Goal: Task Accomplishment & Management: Manage account settings

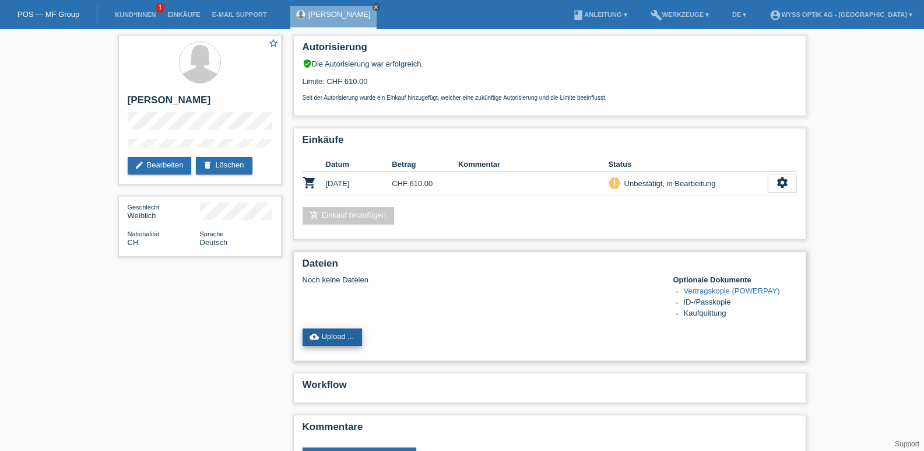
click at [323, 332] on link "cloud_upload Upload ..." at bounding box center [333, 336] width 60 height 17
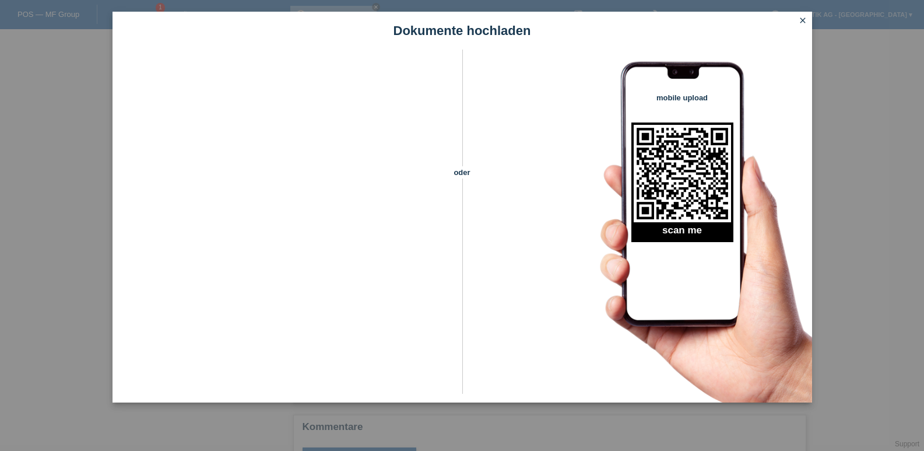
click at [800, 17] on icon "close" at bounding box center [802, 20] width 9 height 9
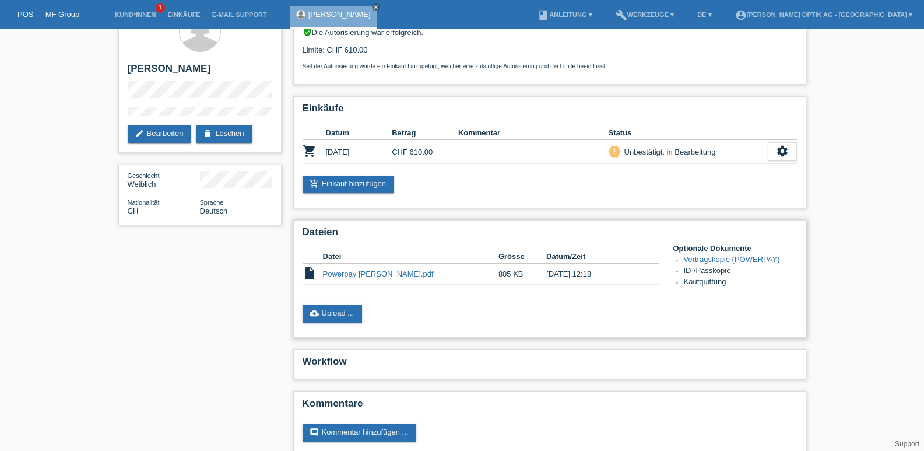
scroll to position [49, 0]
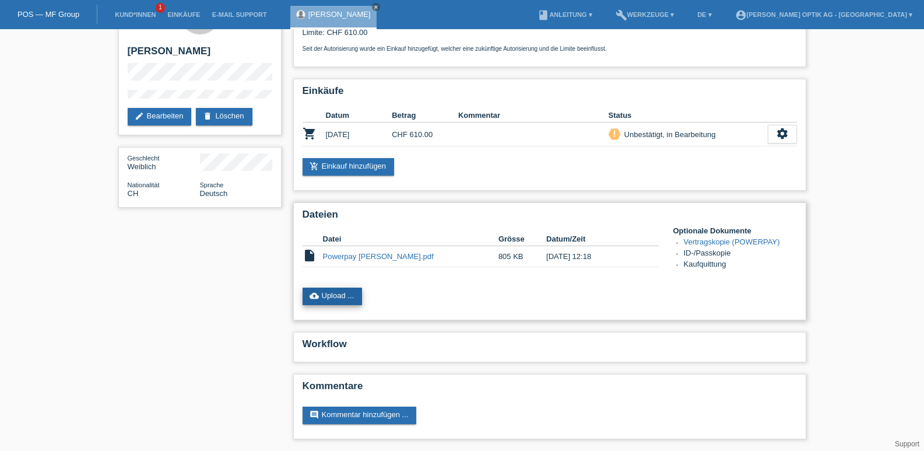
click at [330, 296] on link "cloud_upload Upload ..." at bounding box center [333, 296] width 60 height 17
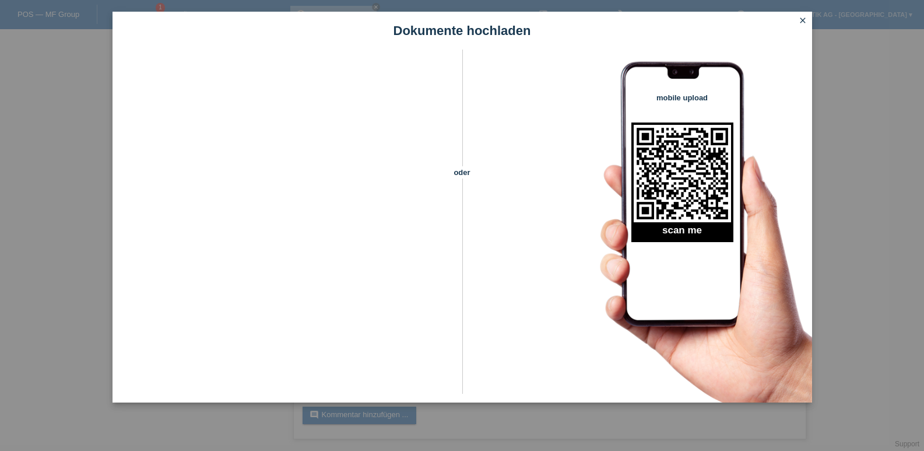
click at [803, 20] on icon "close" at bounding box center [802, 20] width 9 height 9
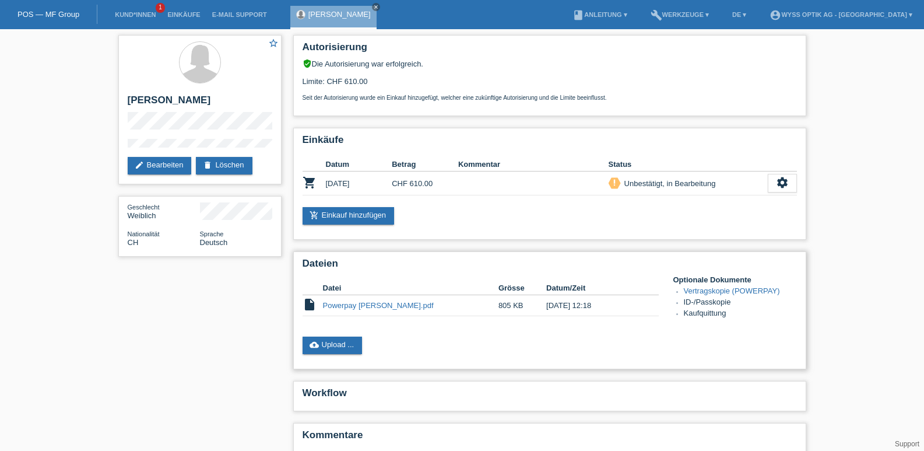
scroll to position [49, 0]
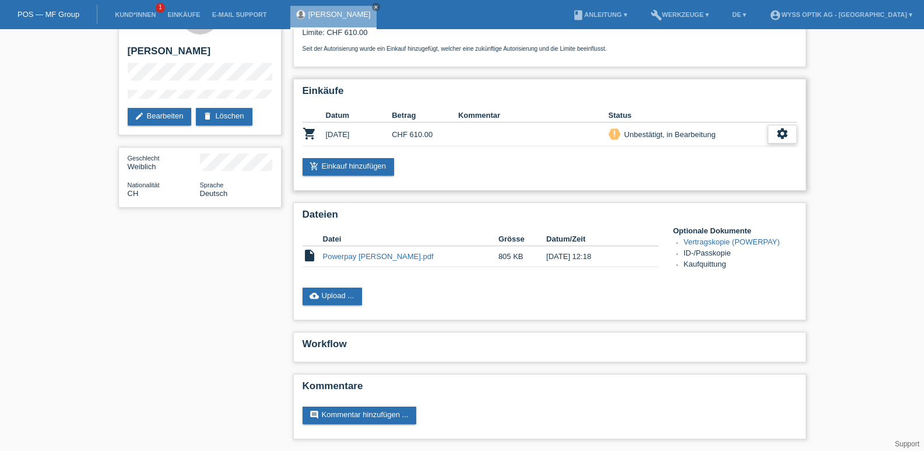
click at [786, 130] on icon "settings" at bounding box center [782, 133] width 13 height 13
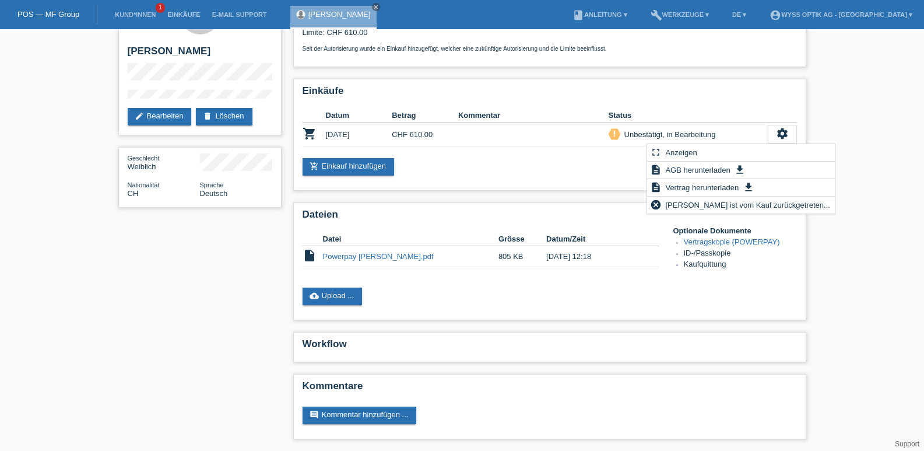
click at [860, 160] on div "star_border [PERSON_NAME] edit Bearbeiten delete Löschen Geschlecht Weiblich Na…" at bounding box center [462, 215] width 924 height 471
click at [833, 300] on div "star_border [PERSON_NAME] edit Bearbeiten delete Löschen Geschlecht Weiblich Na…" at bounding box center [462, 215] width 924 height 471
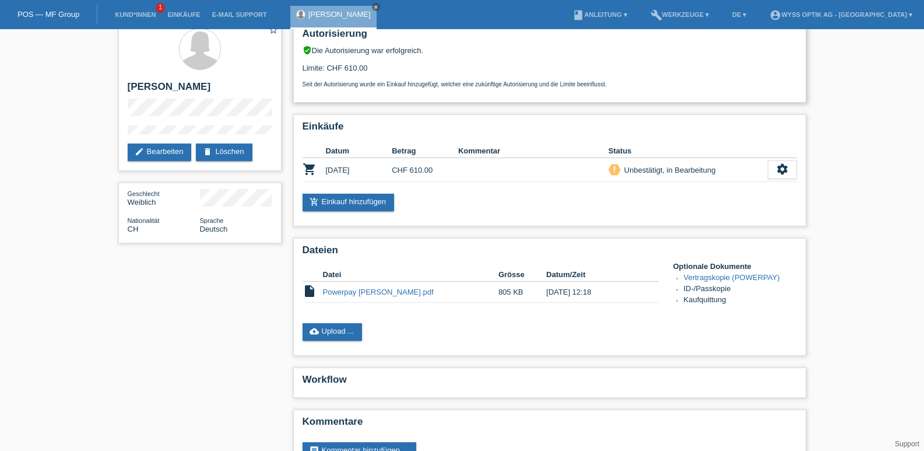
scroll to position [0, 0]
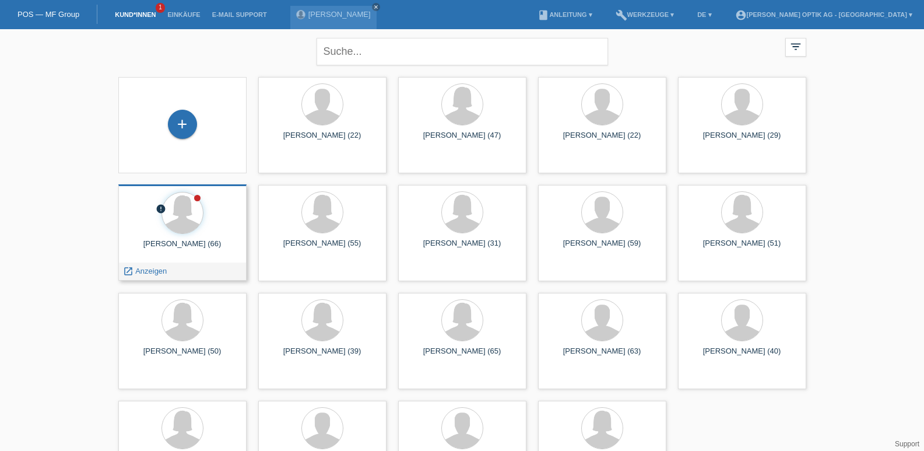
click at [206, 204] on div at bounding box center [183, 214] width 110 height 44
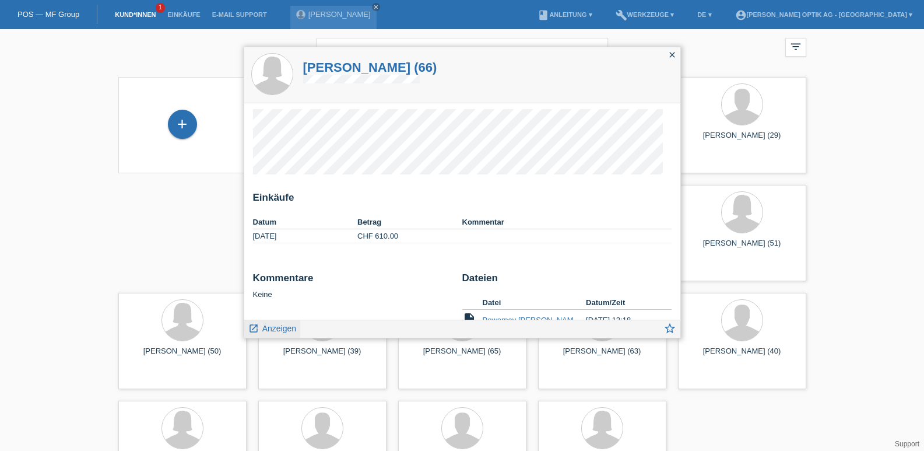
click at [262, 326] on span "Anzeigen" at bounding box center [279, 328] width 34 height 9
